Goal: Use online tool/utility: Utilize a website feature to perform a specific function

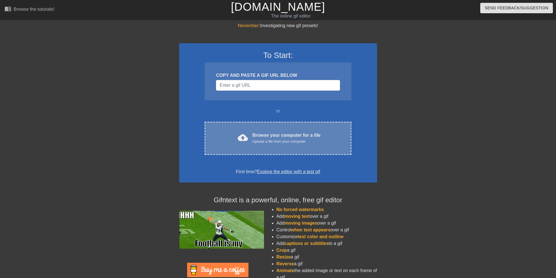
click at [260, 131] on div "cloud_upload Browse your computer for a file Upload a file from your computer C…" at bounding box center [278, 138] width 146 height 33
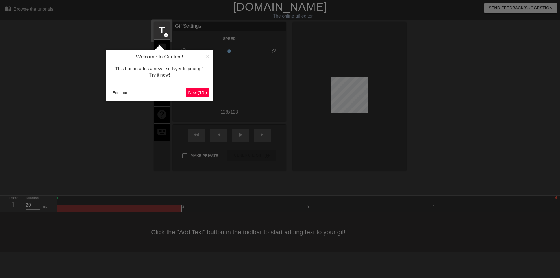
click at [199, 92] on span "Next ( 1 / 6 )" at bounding box center [197, 92] width 19 height 5
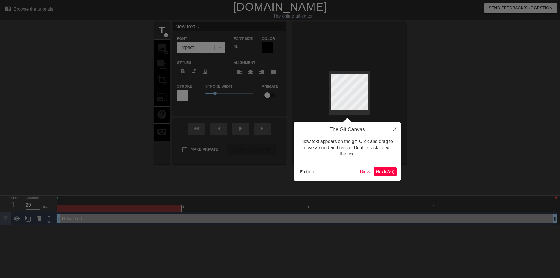
click at [387, 175] on button "Next ( 2 / 6 )" at bounding box center [384, 171] width 23 height 9
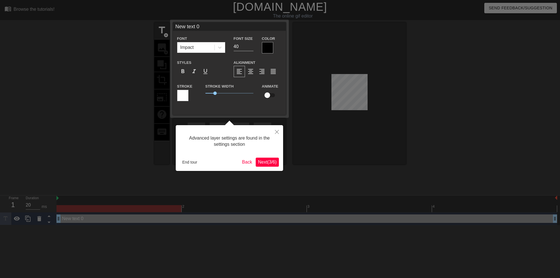
click at [273, 162] on span "Next ( 3 / 6 )" at bounding box center [267, 162] width 19 height 5
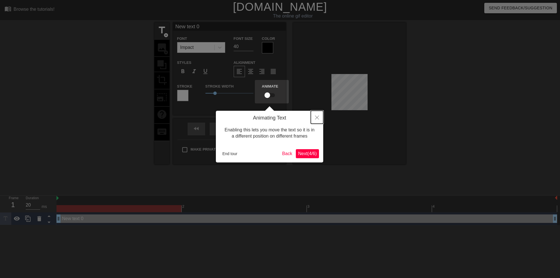
click at [314, 121] on button "Close" at bounding box center [317, 117] width 12 height 13
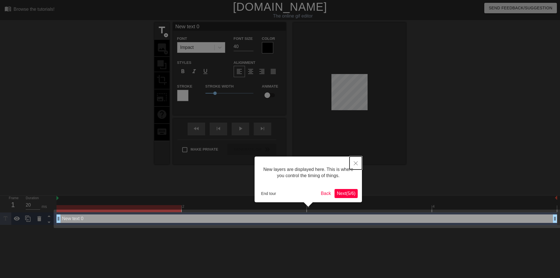
click at [355, 167] on button "Close" at bounding box center [355, 162] width 12 height 13
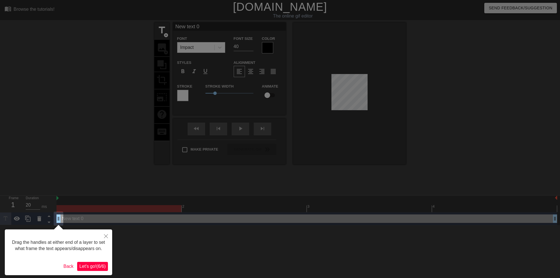
click at [94, 267] on span "Let's go! ( 6 / 6 )" at bounding box center [92, 266] width 26 height 5
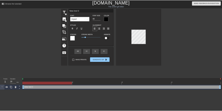
scroll to position [1, 1]
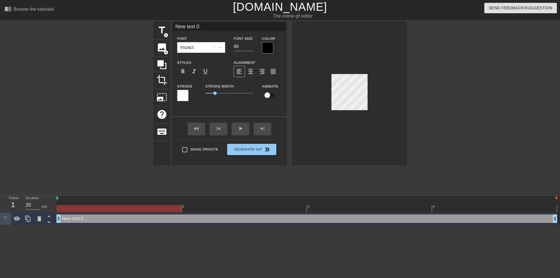
click at [359, 130] on div at bounding box center [349, 93] width 113 height 142
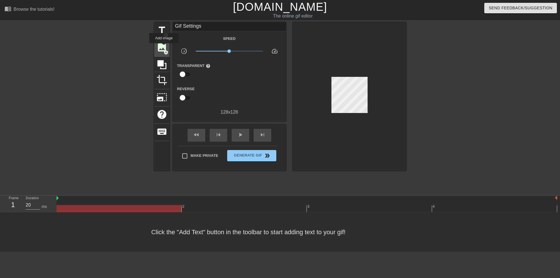
click at [164, 47] on span "image" at bounding box center [161, 47] width 11 height 11
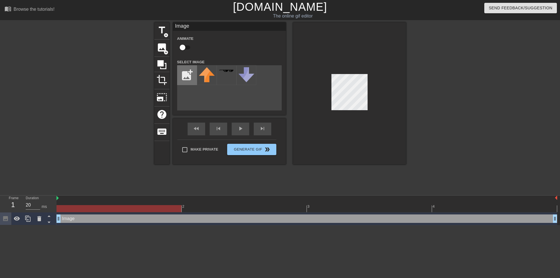
click at [182, 73] on input "file" at bounding box center [186, 75] width 19 height 19
type input "C:\fakepath\party-hat-transparent-png-25.jpg"
click at [208, 86] on img at bounding box center [207, 78] width 16 height 22
click at [343, 155] on div at bounding box center [349, 93] width 113 height 142
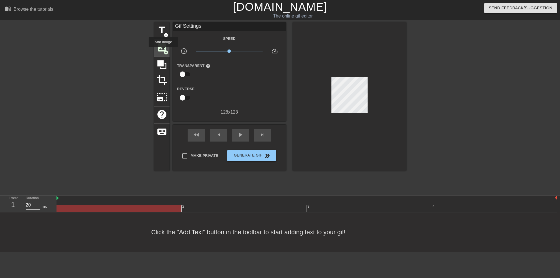
click at [164, 51] on span "add_circle" at bounding box center [166, 52] width 5 height 5
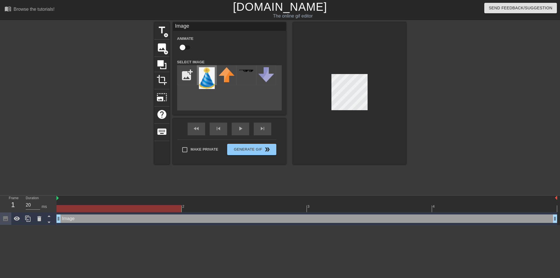
click at [202, 74] on img at bounding box center [207, 78] width 16 height 22
click at [191, 76] on input "file" at bounding box center [186, 75] width 19 height 19
type input "C:\fakepath\party-hat-transparent-png-25-removebg-preview.png"
click at [221, 75] on img at bounding box center [227, 78] width 16 height 22
click at [208, 77] on img at bounding box center [207, 78] width 16 height 22
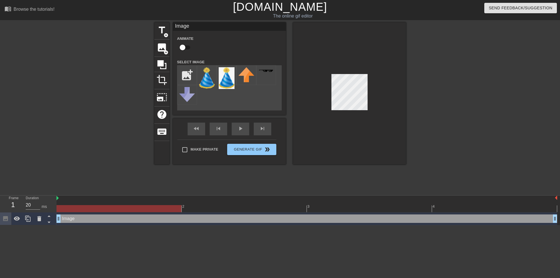
click at [349, 120] on div at bounding box center [349, 93] width 113 height 142
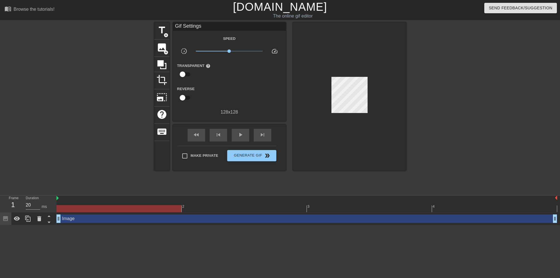
click at [364, 77] on div at bounding box center [349, 96] width 113 height 148
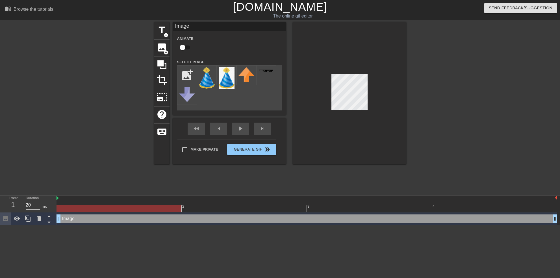
click at [343, 71] on div at bounding box center [349, 93] width 113 height 142
click at [354, 122] on div at bounding box center [349, 93] width 113 height 142
click at [351, 72] on div at bounding box center [349, 93] width 113 height 142
click at [162, 97] on span "photo_size_select_large" at bounding box center [161, 97] width 11 height 11
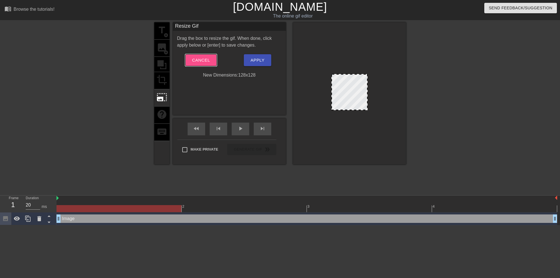
click at [204, 60] on span "Cancel" at bounding box center [201, 59] width 18 height 7
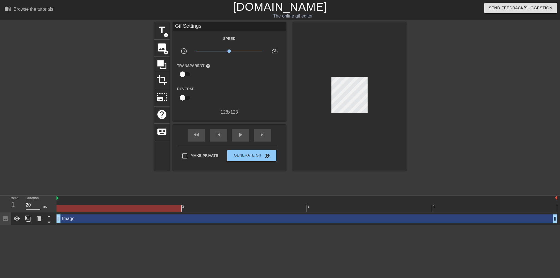
click at [339, 71] on div at bounding box center [349, 96] width 113 height 148
click at [166, 102] on span "photo_size_select_large" at bounding box center [161, 97] width 11 height 11
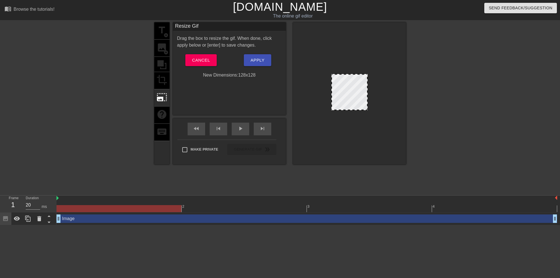
click at [349, 74] on div at bounding box center [349, 92] width 36 height 36
drag, startPoint x: 343, startPoint y: 109, endPoint x: 342, endPoint y: 121, distance: 11.5
click at [342, 121] on div at bounding box center [349, 93] width 113 height 142
drag, startPoint x: 351, startPoint y: 109, endPoint x: 351, endPoint y: 116, distance: 7.1
click at [351, 116] on div at bounding box center [349, 93] width 113 height 142
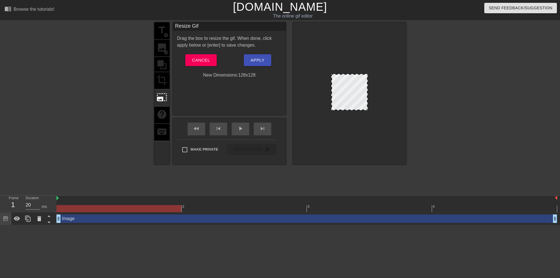
drag, startPoint x: 367, startPoint y: 77, endPoint x: 371, endPoint y: 85, distance: 9.4
click at [374, 83] on div at bounding box center [349, 93] width 113 height 142
click at [370, 91] on div at bounding box center [349, 93] width 113 height 142
drag, startPoint x: 368, startPoint y: 92, endPoint x: 374, endPoint y: 93, distance: 5.9
click at [374, 93] on div at bounding box center [349, 93] width 113 height 142
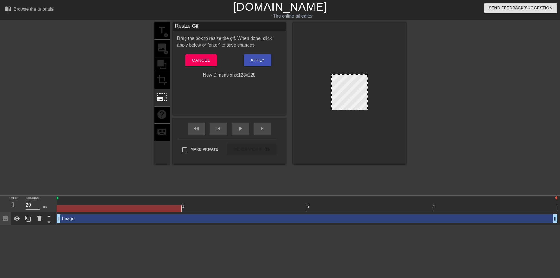
drag, startPoint x: 350, startPoint y: 110, endPoint x: 350, endPoint y: 121, distance: 11.9
click at [350, 122] on div at bounding box center [349, 93] width 113 height 142
click at [348, 74] on div at bounding box center [349, 92] width 36 height 36
click at [163, 110] on div "title add_circle image add_circle crop photo_size_select_large help keyboard" at bounding box center [161, 93] width 15 height 142
click at [208, 60] on span "Cancel" at bounding box center [201, 59] width 18 height 7
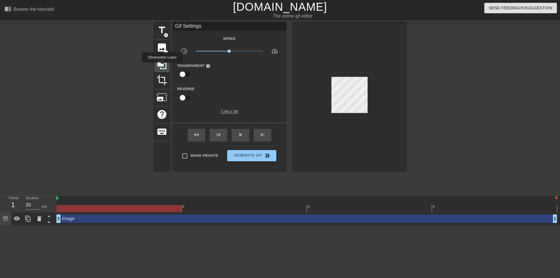
click at [162, 66] on icon at bounding box center [161, 64] width 9 height 9
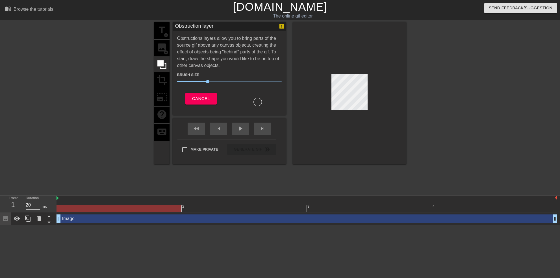
click at [161, 80] on div "title add_circle image add_circle crop photo_size_select_large help keyboard" at bounding box center [161, 93] width 15 height 142
click at [167, 67] on div at bounding box center [161, 64] width 15 height 15
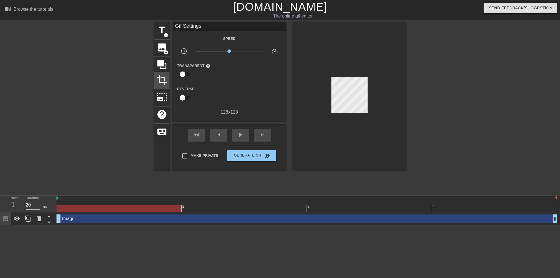
click at [163, 81] on span "crop" at bounding box center [161, 80] width 11 height 11
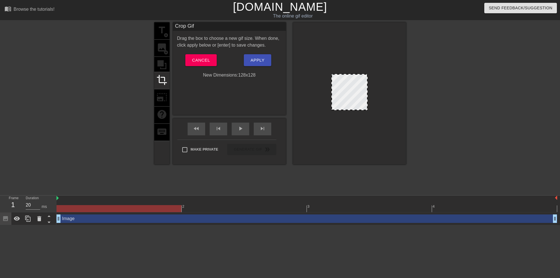
drag, startPoint x: 361, startPoint y: 86, endPoint x: 388, endPoint y: 89, distance: 27.9
click at [332, 99] on div at bounding box center [349, 92] width 36 height 36
drag, startPoint x: 366, startPoint y: 86, endPoint x: 475, endPoint y: 116, distance: 112.8
click at [475, 116] on div "title add_circle image add_circle crop photo_size_select_large help keyboard Cr…" at bounding box center [280, 106] width 560 height 169
drag, startPoint x: 354, startPoint y: 74, endPoint x: 359, endPoint y: 82, distance: 9.9
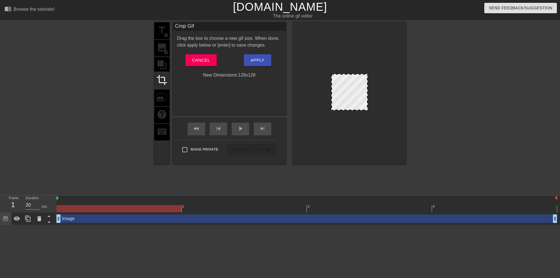
click at [358, 71] on div at bounding box center [349, 93] width 113 height 142
drag, startPoint x: 366, startPoint y: 75, endPoint x: 433, endPoint y: 50, distance: 71.3
click at [433, 50] on div "title add_circle image add_circle crop photo_size_select_large help keyboard Cr…" at bounding box center [280, 106] width 560 height 169
click at [424, 77] on div at bounding box center [455, 106] width 85 height 169
drag, startPoint x: 357, startPoint y: 98, endPoint x: 356, endPoint y: 88, distance: 10.2
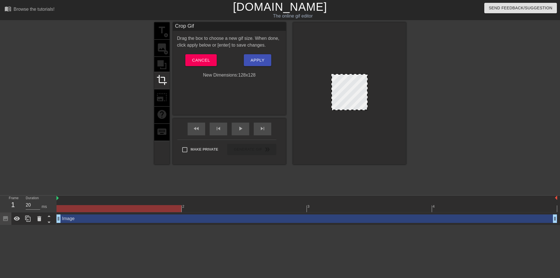
click at [356, 88] on div at bounding box center [349, 92] width 36 height 36
drag, startPoint x: 349, startPoint y: 95, endPoint x: 354, endPoint y: 82, distance: 14.1
click at [354, 82] on div at bounding box center [349, 92] width 36 height 36
click at [390, 84] on div at bounding box center [349, 93] width 113 height 142
click at [257, 59] on span "Apply" at bounding box center [258, 59] width 14 height 7
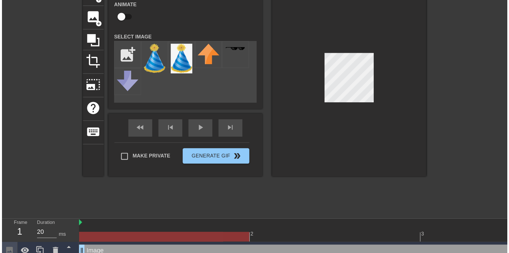
scroll to position [0, 0]
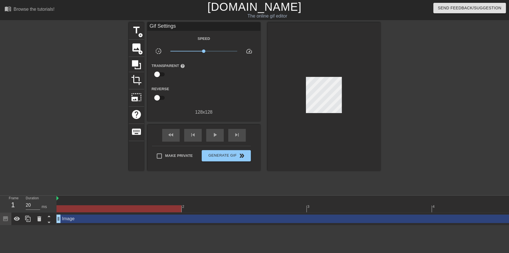
click at [381, 95] on div "title add_circle image add_circle crop photo_size_select_large help keyboard Gi…" at bounding box center [254, 106] width 509 height 169
click at [318, 219] on div "Image drag_handle drag_handle" at bounding box center [306, 218] width 501 height 8
drag, startPoint x: 298, startPoint y: 252, endPoint x: 301, endPoint y: 252, distance: 3.4
click at [301, 225] on html "menu_book Browse the tutorials! Gifntext.com The online gif editor Send Feedbac…" at bounding box center [254, 112] width 509 height 225
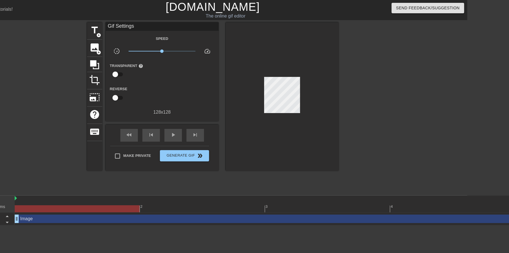
scroll to position [0, 49]
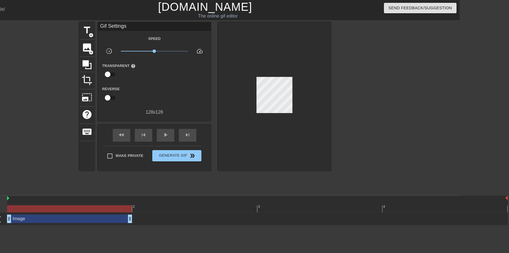
drag, startPoint x: 505, startPoint y: 220, endPoint x: 161, endPoint y: 240, distance: 344.0
click at [161, 225] on html "menu_book Browse the tutorials! Gifntext.com The online gif editor Send Feedbac…" at bounding box center [205, 112] width 509 height 225
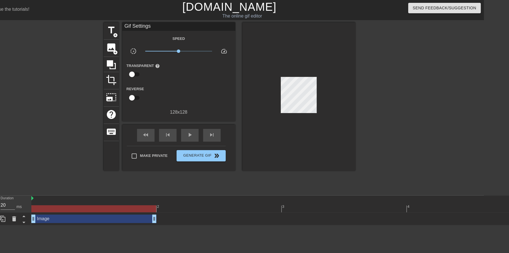
scroll to position [0, 0]
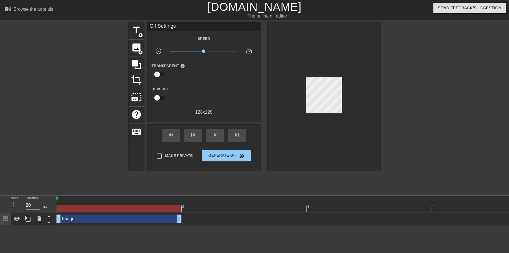
click at [46, 225] on html "menu_book Browse the tutorials! Gifntext.com The online gif editor Send Feedbac…" at bounding box center [254, 112] width 509 height 225
click at [214, 132] on span "play_arrow" at bounding box center [215, 134] width 7 height 7
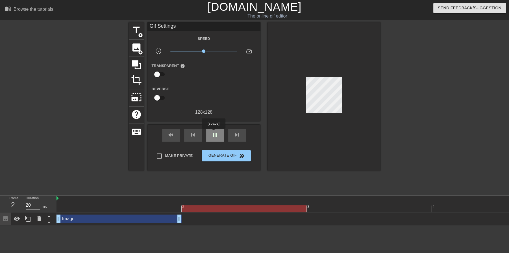
click at [214, 132] on span "pause" at bounding box center [215, 134] width 7 height 7
click at [198, 136] on div "skip_previous" at bounding box center [193, 135] width 18 height 13
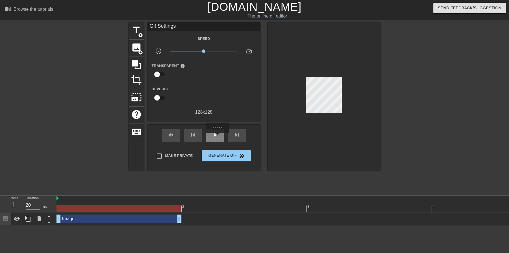
click at [217, 137] on span "play_arrow" at bounding box center [215, 134] width 7 height 7
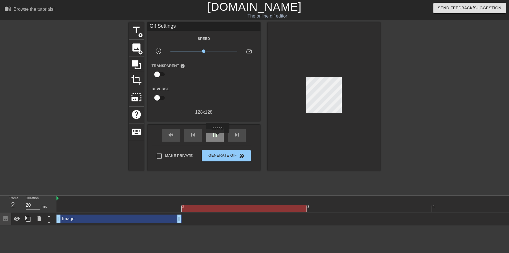
click at [217, 137] on span "pause" at bounding box center [215, 134] width 7 height 7
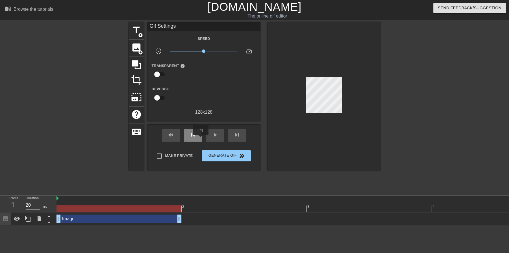
click at [201, 139] on div "skip_previous" at bounding box center [193, 135] width 18 height 13
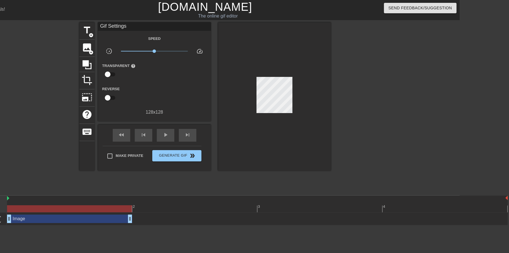
drag, startPoint x: 508, startPoint y: 209, endPoint x: 492, endPoint y: 209, distance: 15.8
click at [460, 209] on html "menu_book Browse the tutorials! Gifntext.com The online gif editor Send Feedbac…" at bounding box center [205, 112] width 509 height 225
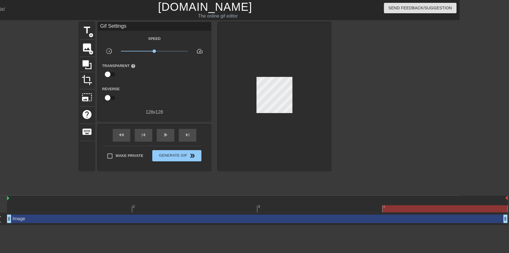
drag, startPoint x: 131, startPoint y: 218, endPoint x: 514, endPoint y: 205, distance: 383.0
click at [460, 205] on html "menu_book Browse the tutorials! Gifntext.com The online gif editor Send Feedbac…" at bounding box center [205, 112] width 509 height 225
click at [387, 211] on div at bounding box center [444, 208] width 125 height 7
drag, startPoint x: 382, startPoint y: 208, endPoint x: 477, endPoint y: 196, distance: 96.5
click at [478, 195] on div "2 3 4" at bounding box center [257, 203] width 501 height 17
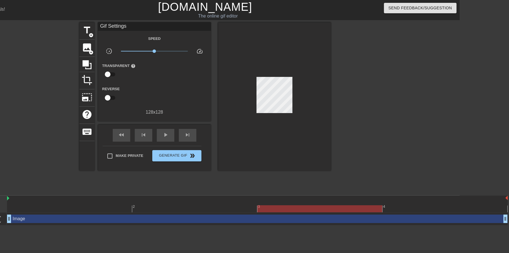
drag, startPoint x: 384, startPoint y: 208, endPoint x: 209, endPoint y: 207, distance: 174.9
click at [209, 207] on div at bounding box center [257, 208] width 501 height 7
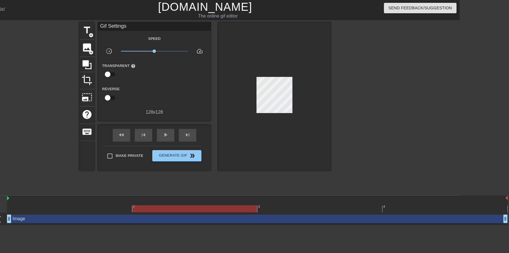
click at [155, 225] on html "menu_book Browse the tutorials! Gifntext.com The online gif editor Send Feedbac…" at bounding box center [205, 112] width 509 height 225
drag, startPoint x: 162, startPoint y: 211, endPoint x: 116, endPoint y: 212, distance: 46.3
click at [116, 212] on div at bounding box center [257, 208] width 501 height 7
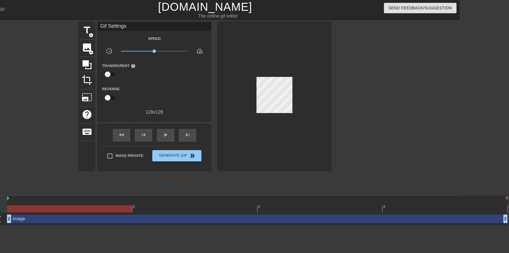
click at [114, 210] on div at bounding box center [69, 208] width 125 height 7
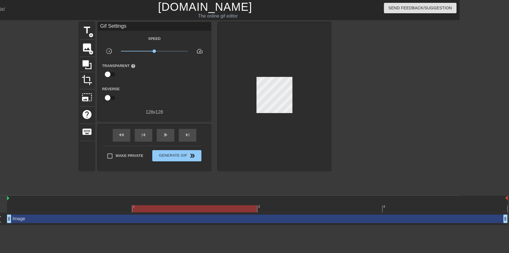
drag, startPoint x: 106, startPoint y: 209, endPoint x: 47, endPoint y: 211, distance: 58.2
click at [47, 211] on div at bounding box center [257, 208] width 501 height 7
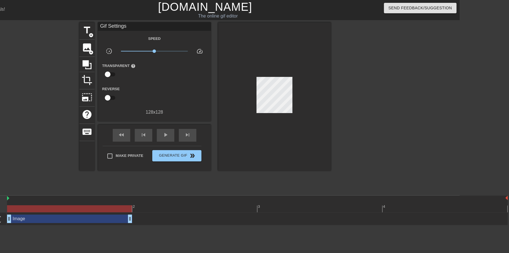
drag, startPoint x: 505, startPoint y: 219, endPoint x: 133, endPoint y: 216, distance: 371.7
click at [133, 216] on div "Image drag_handle drag_handle" at bounding box center [257, 218] width 501 height 8
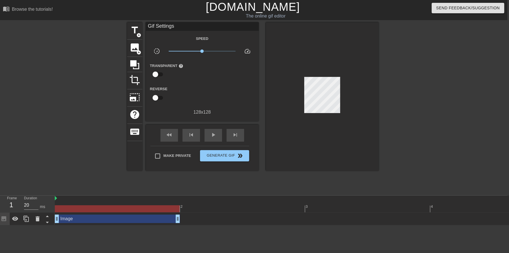
scroll to position [0, 0]
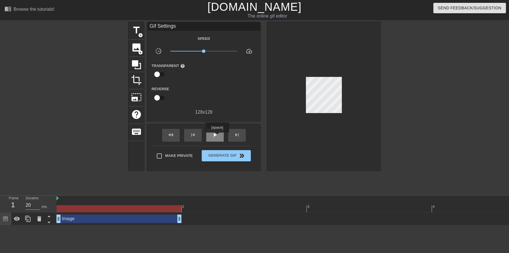
click at [217, 136] on span "play_arrow" at bounding box center [215, 134] width 7 height 7
click at [217, 136] on span "pause" at bounding box center [215, 134] width 7 height 7
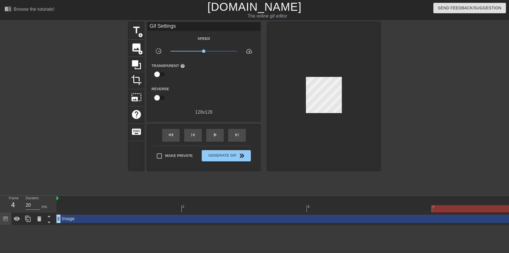
drag, startPoint x: 180, startPoint y: 220, endPoint x: 636, endPoint y: 197, distance: 456.8
click at [509, 197] on html "menu_book Browse the tutorials! Gifntext.com The online gif editor Send Feedbac…" at bounding box center [254, 112] width 509 height 225
click at [212, 139] on div "play_arrow" at bounding box center [215, 135] width 18 height 13
click at [212, 139] on div "pause" at bounding box center [215, 135] width 18 height 13
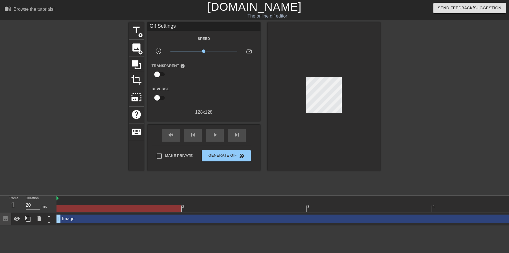
click at [380, 82] on div "title add_circle image add_circle crop photo_size_select_large help keyboard Gi…" at bounding box center [254, 106] width 509 height 169
click at [139, 84] on span "crop" at bounding box center [136, 80] width 11 height 11
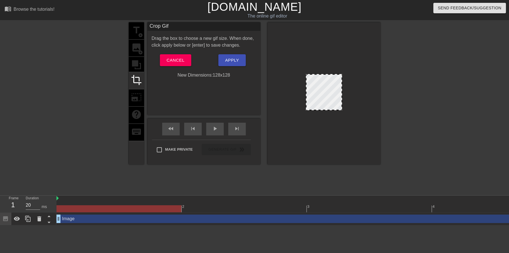
drag, startPoint x: 343, startPoint y: 71, endPoint x: 349, endPoint y: 64, distance: 8.6
click at [349, 64] on div at bounding box center [323, 93] width 113 height 142
click at [170, 63] on span "Cancel" at bounding box center [176, 59] width 18 height 7
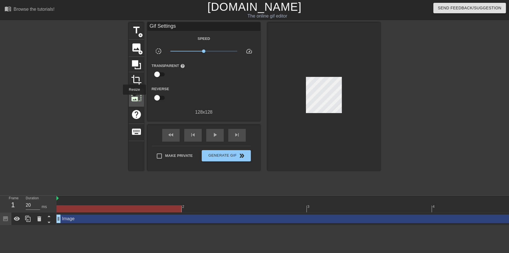
click at [134, 99] on span "photo_size_select_large" at bounding box center [136, 97] width 11 height 11
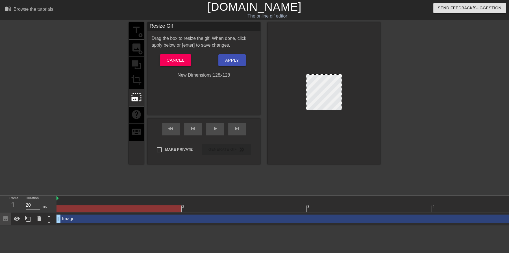
drag, startPoint x: 340, startPoint y: 76, endPoint x: 343, endPoint y: 75, distance: 3.5
click at [360, 76] on div at bounding box center [323, 93] width 113 height 142
drag, startPoint x: 341, startPoint y: 83, endPoint x: 456, endPoint y: 126, distance: 122.3
click at [456, 126] on div "title add_circle image add_circle crop photo_size_select_large help keyboard Re…" at bounding box center [254, 106] width 509 height 169
click at [340, 139] on div at bounding box center [323, 93] width 113 height 142
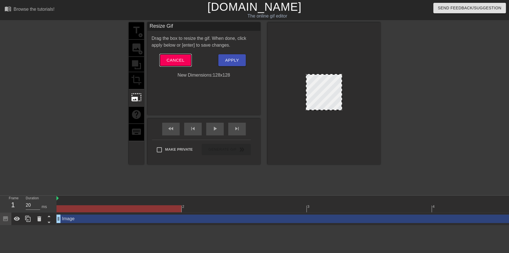
click at [174, 65] on button "Cancel" at bounding box center [175, 60] width 31 height 12
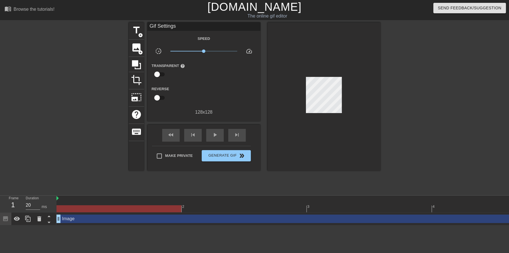
click at [327, 101] on div at bounding box center [323, 96] width 113 height 148
click at [368, 150] on div at bounding box center [323, 96] width 113 height 148
click at [400, 103] on div at bounding box center [429, 106] width 85 height 169
click at [327, 74] on div at bounding box center [323, 96] width 113 height 148
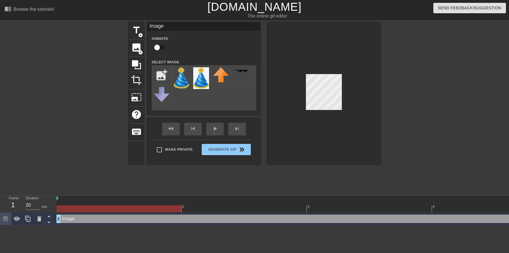
click at [344, 80] on div at bounding box center [323, 93] width 113 height 142
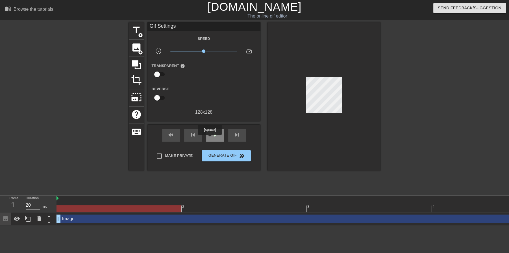
click at [211, 138] on div "play_arrow" at bounding box center [215, 135] width 18 height 13
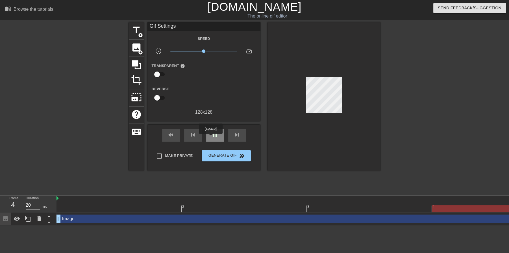
click at [211, 138] on div "pause" at bounding box center [215, 135] width 18 height 13
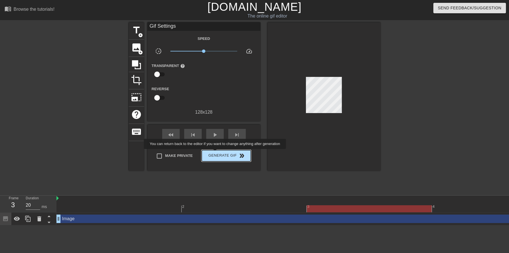
click at [215, 154] on span "Generate Gif double_arrow" at bounding box center [226, 155] width 44 height 7
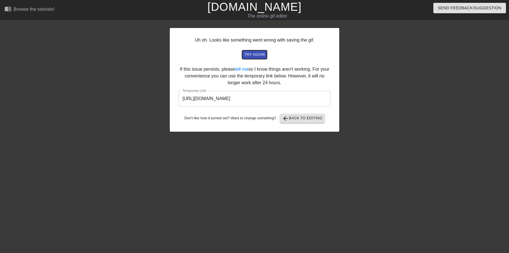
click at [257, 57] on span "try again" at bounding box center [254, 54] width 20 height 6
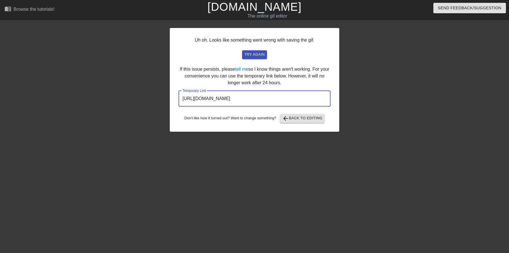
click at [236, 102] on input "https://www.gifntext.com/temp_generations/A2m8ogwd.gif" at bounding box center [255, 99] width 152 height 16
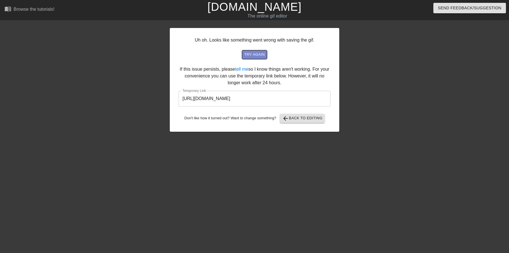
click at [258, 55] on span "try again" at bounding box center [254, 54] width 20 height 6
click at [299, 115] on span "arrow_back Back to Editing" at bounding box center [302, 118] width 40 height 7
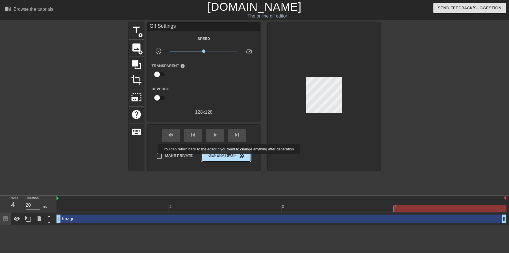
click at [228, 154] on span "Generate Gif double_arrow" at bounding box center [226, 155] width 44 height 7
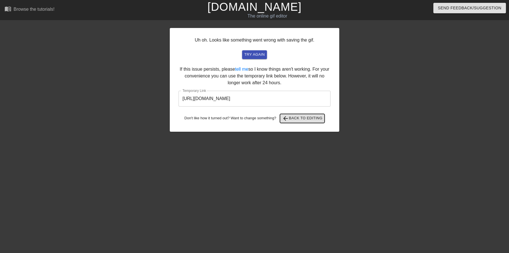
click at [297, 118] on span "arrow_back Back to Editing" at bounding box center [302, 118] width 40 height 7
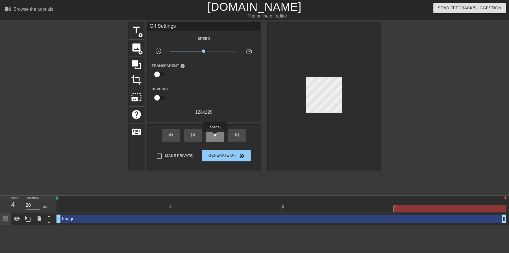
click at [215, 136] on span "play_arrow" at bounding box center [215, 134] width 7 height 7
click at [215, 136] on span "pause" at bounding box center [215, 134] width 7 height 7
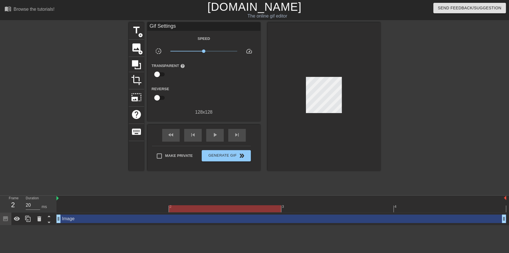
drag, startPoint x: 18, startPoint y: 209, endPoint x: 8, endPoint y: 206, distance: 9.7
click at [8, 207] on div "Frame 2" at bounding box center [13, 203] width 17 height 16
drag, startPoint x: 9, startPoint y: 205, endPoint x: 14, endPoint y: 203, distance: 5.7
click at [9, 205] on div "2" at bounding box center [13, 205] width 8 height 10
click at [186, 135] on div "skip_previous" at bounding box center [193, 135] width 18 height 13
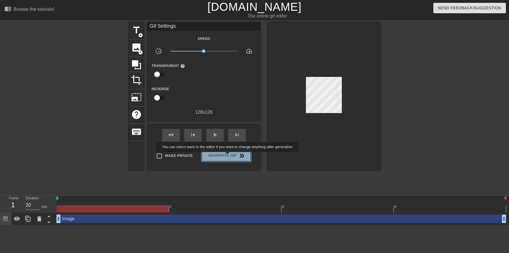
click at [227, 156] on span "Generate Gif double_arrow" at bounding box center [226, 155] width 44 height 7
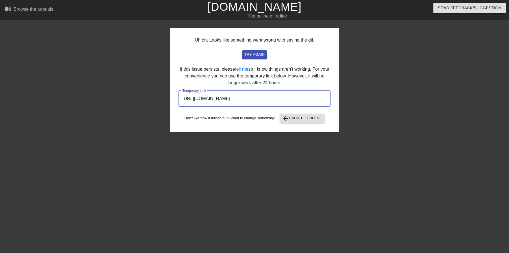
click at [269, 102] on input "https://www.gifntext.com/temp_generations/KLl2hMNk.gif" at bounding box center [255, 99] width 152 height 16
click at [244, 100] on input "https://www.gifntext.com/temp_generations/KLl2hMNk.gif" at bounding box center [255, 99] width 152 height 16
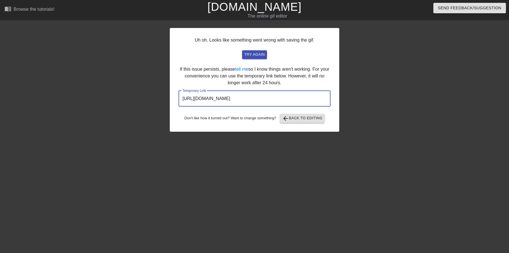
click at [244, 100] on input "https://www.gifntext.com/temp_generations/KLl2hMNk.gif" at bounding box center [255, 99] width 152 height 16
click at [493, 98] on div "Uh oh. Looks like something went wrong with saving the gif. try again If this i…" at bounding box center [254, 106] width 509 height 169
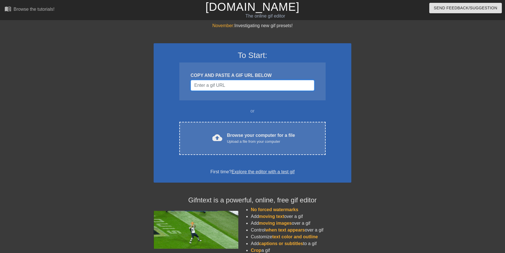
click at [230, 91] on div "COPY AND PASTE A GIF URL BELOW" at bounding box center [252, 81] width 146 height 38
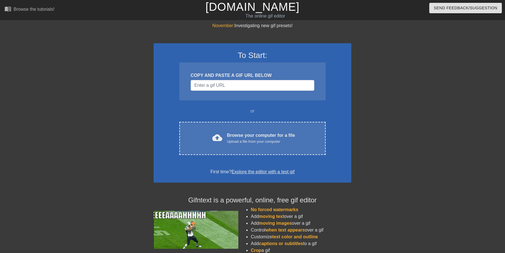
click at [123, 111] on div at bounding box center [104, 106] width 85 height 169
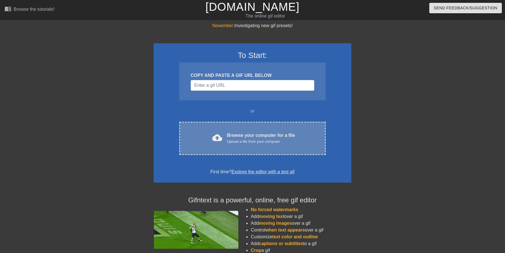
click at [244, 138] on div "Browse your computer for a file Upload a file from your computer" at bounding box center [261, 138] width 68 height 12
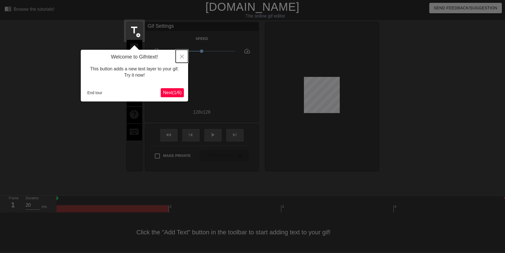
click at [180, 56] on icon "Close" at bounding box center [182, 57] width 4 height 4
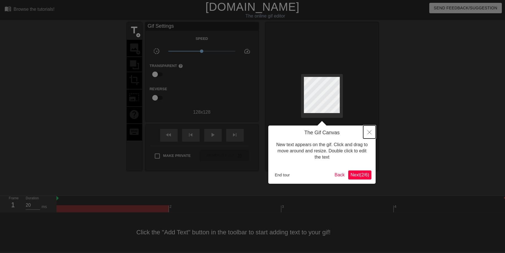
click at [369, 132] on icon "Close" at bounding box center [369, 132] width 4 height 4
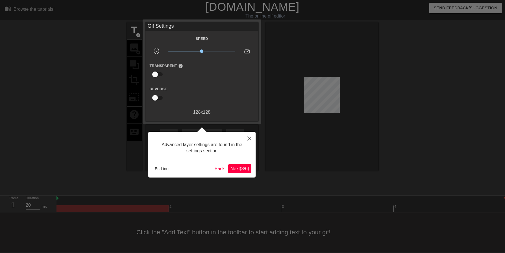
click at [242, 171] on button "Next ( 3 / 6 )" at bounding box center [239, 168] width 23 height 9
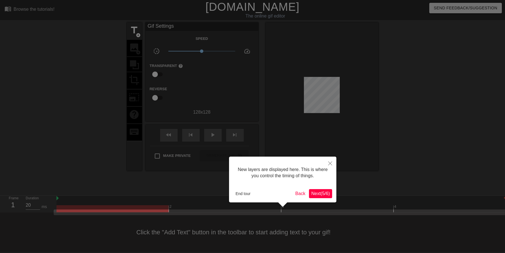
click at [328, 196] on button "Next ( 5 / 6 )" at bounding box center [320, 193] width 23 height 9
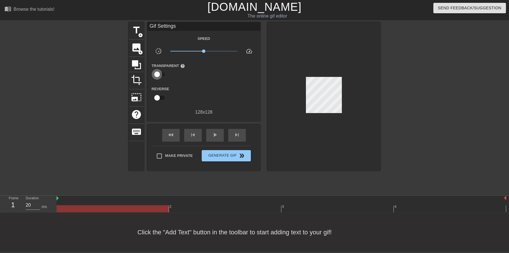
click at [153, 75] on input "checkbox" at bounding box center [157, 74] width 32 height 11
checkbox input "true"
click at [137, 50] on span "image" at bounding box center [136, 47] width 11 height 11
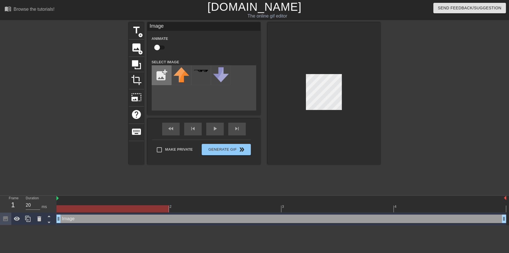
click at [162, 71] on input "file" at bounding box center [161, 75] width 19 height 19
type input "C:\fakepath\party-hat-transparent-png-25-removebg-preview.png"
click at [176, 77] on img at bounding box center [181, 78] width 16 height 22
click at [326, 118] on div at bounding box center [323, 93] width 113 height 142
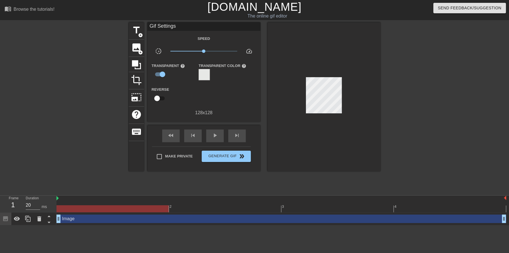
click at [367, 99] on div at bounding box center [323, 96] width 113 height 149
click at [214, 136] on span "play_arrow" at bounding box center [215, 135] width 7 height 7
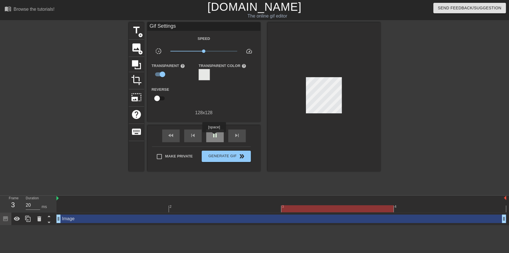
click at [214, 136] on span "pause" at bounding box center [215, 135] width 7 height 7
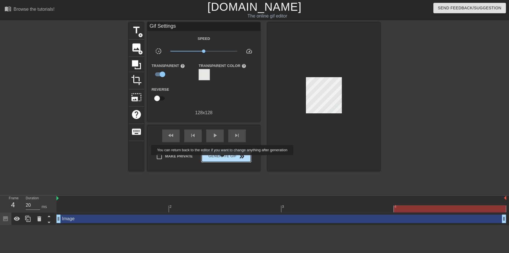
click at [222, 159] on span "Generate Gif double_arrow" at bounding box center [226, 156] width 44 height 7
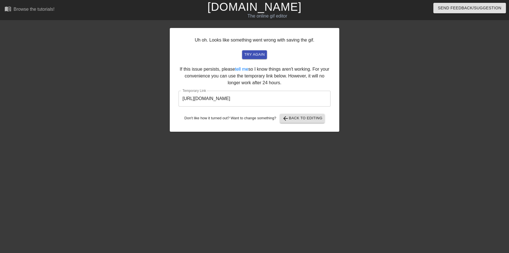
click at [278, 101] on input "[URL][DOMAIN_NAME]" at bounding box center [255, 99] width 152 height 16
click at [439, 18] on div "Send Feedback/Suggestion" at bounding box center [427, 9] width 173 height 19
click at [242, 70] on link "tell me" at bounding box center [241, 69] width 13 height 5
